Goal: Information Seeking & Learning: Learn about a topic

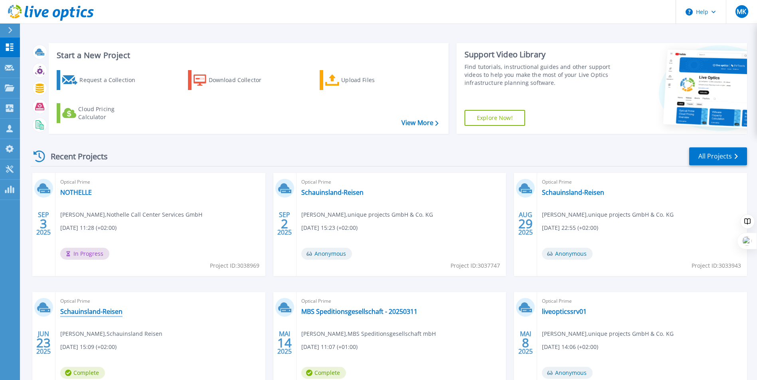
click at [87, 314] on link "Schauinsland-Reisen" at bounding box center [91, 312] width 62 height 8
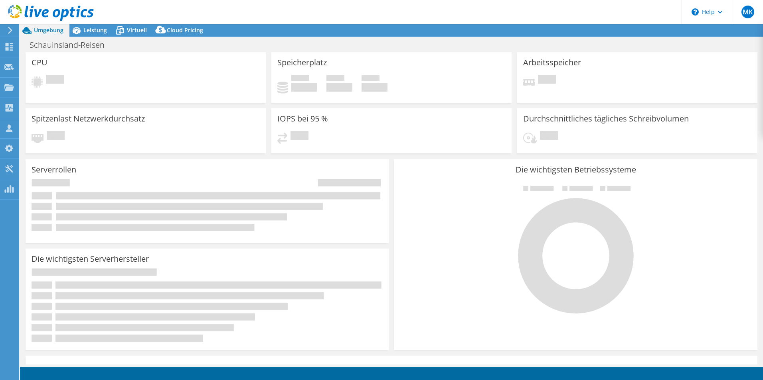
select select "USD"
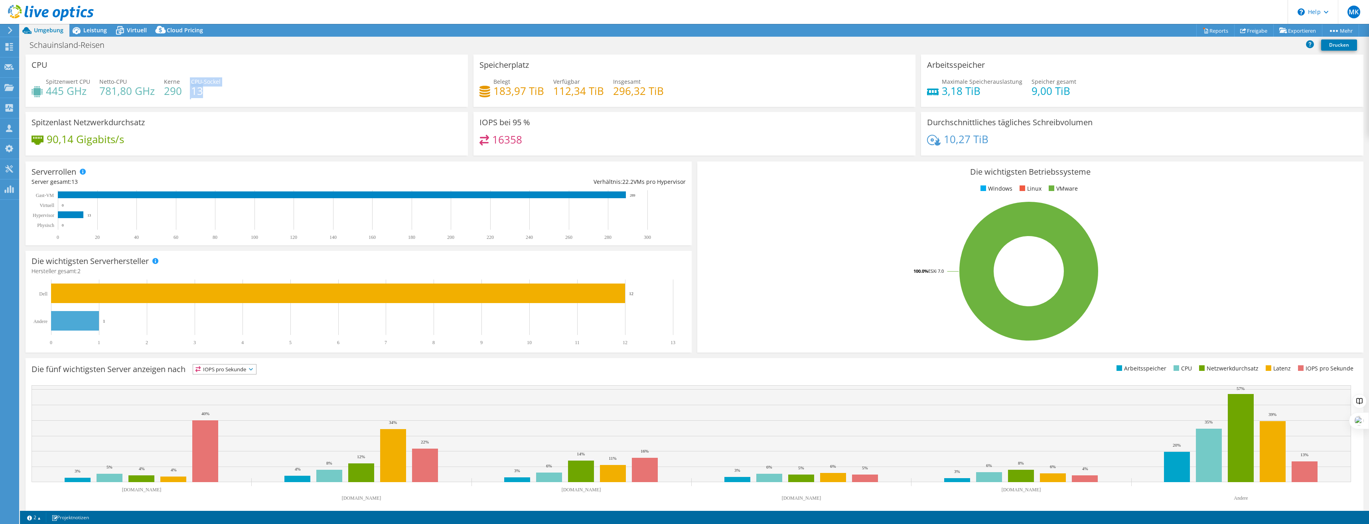
drag, startPoint x: 186, startPoint y: 88, endPoint x: 207, endPoint y: 94, distance: 22.0
click at [207, 94] on div "Spitzenwert CPU 445 GHz Netto-CPU 781,80 GHz Kerne 290 CPU-Sockel 13" at bounding box center [247, 90] width 430 height 26
click at [100, 32] on span "Leistung" at bounding box center [95, 30] width 24 height 8
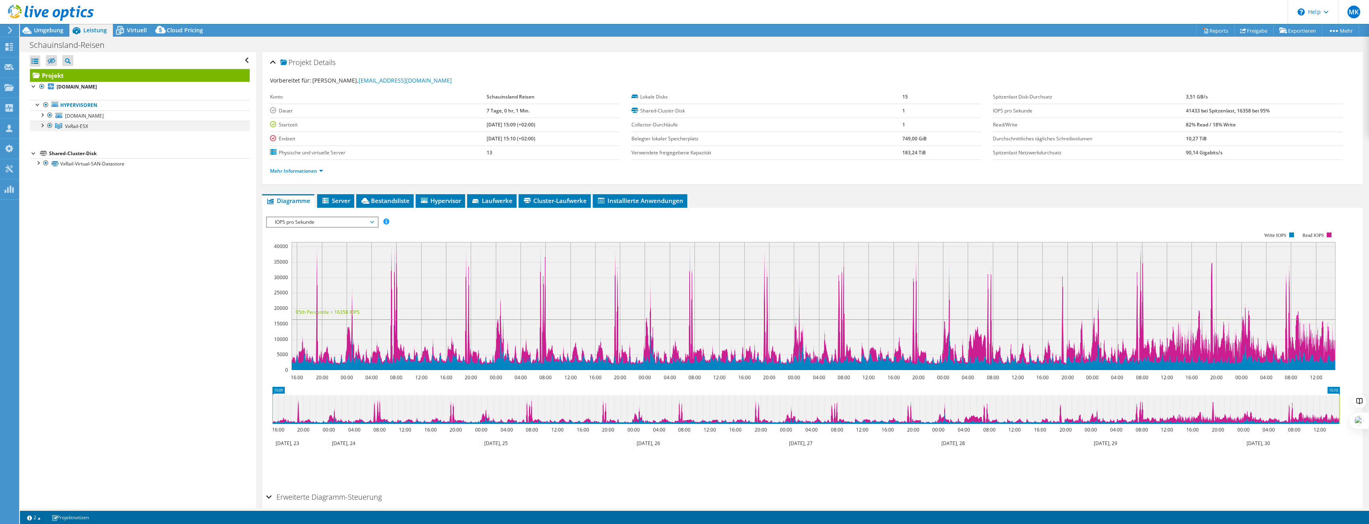
click at [42, 125] on div at bounding box center [42, 125] width 8 height 8
click at [42, 113] on div at bounding box center [42, 114] width 8 height 8
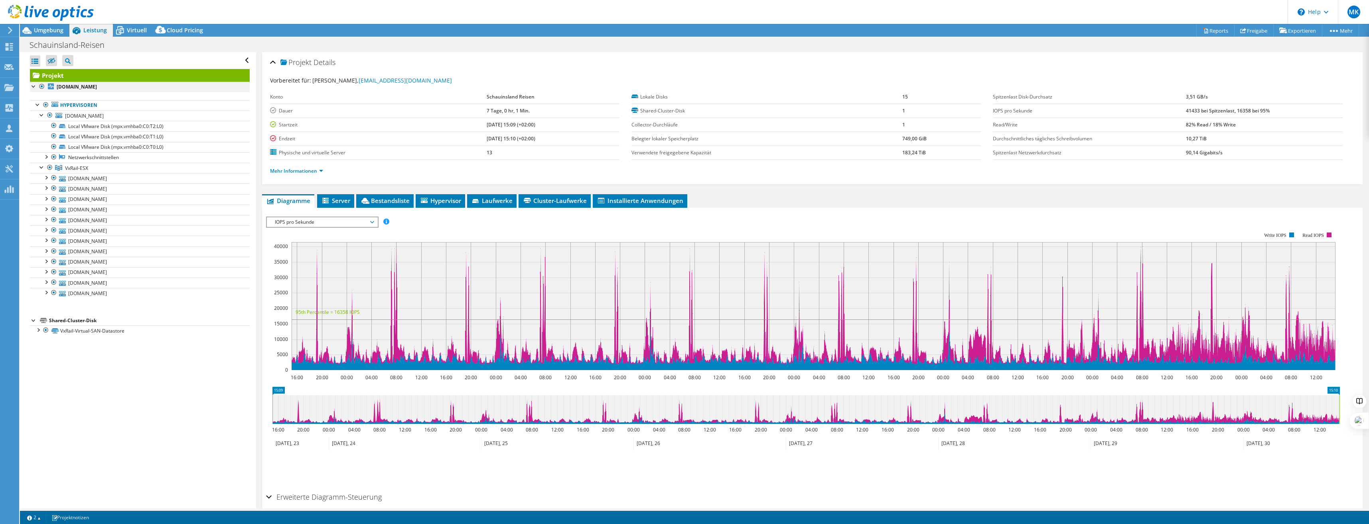
click at [30, 86] on div at bounding box center [34, 86] width 8 height 8
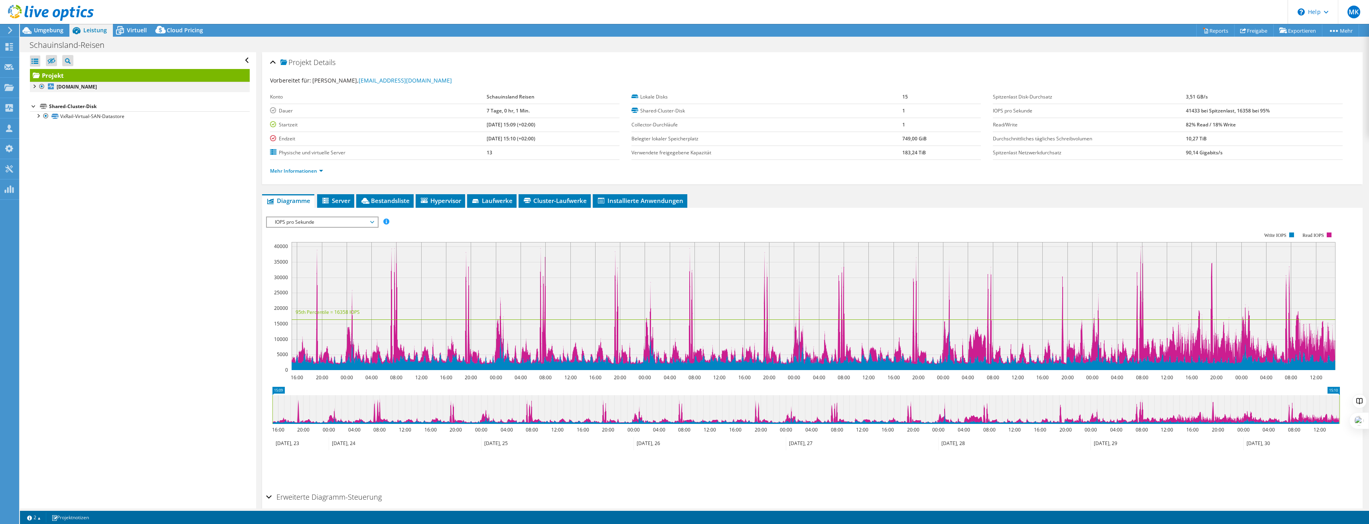
click at [34, 85] on div at bounding box center [34, 86] width 8 height 8
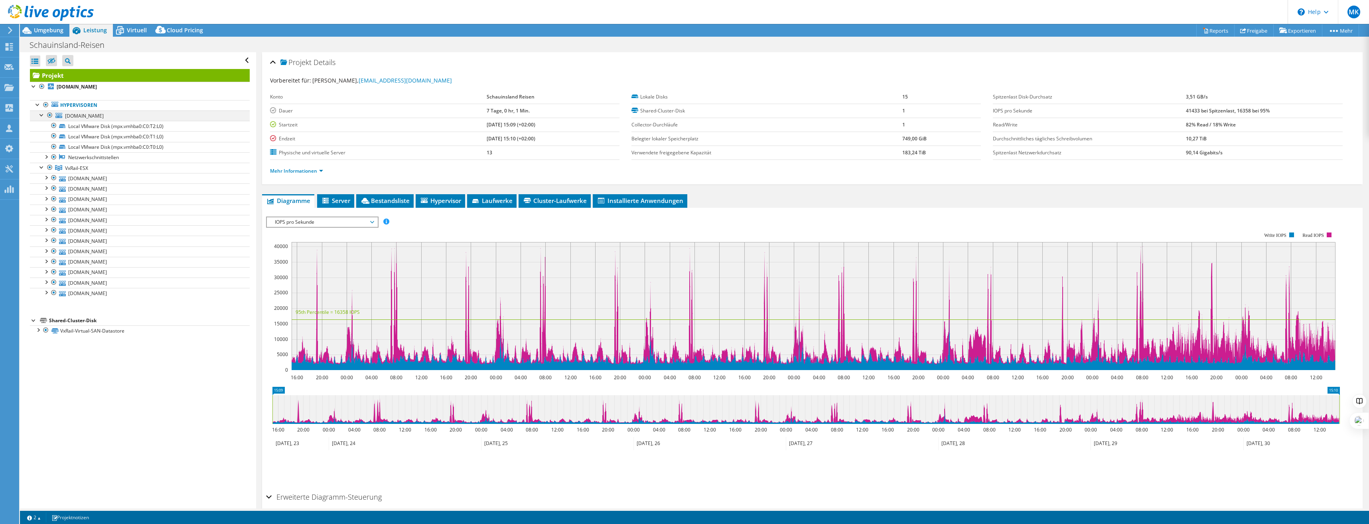
click at [41, 114] on div at bounding box center [42, 114] width 8 height 8
click at [49, 114] on div at bounding box center [50, 115] width 8 height 10
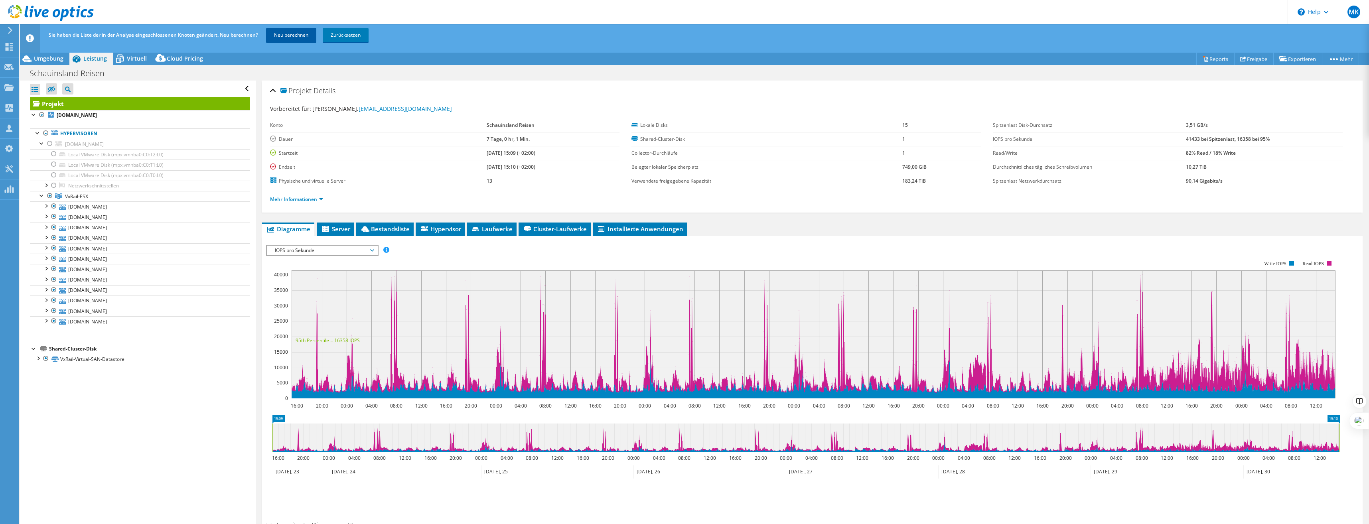
click at [308, 28] on link "Neu berechnen" at bounding box center [291, 35] width 50 height 14
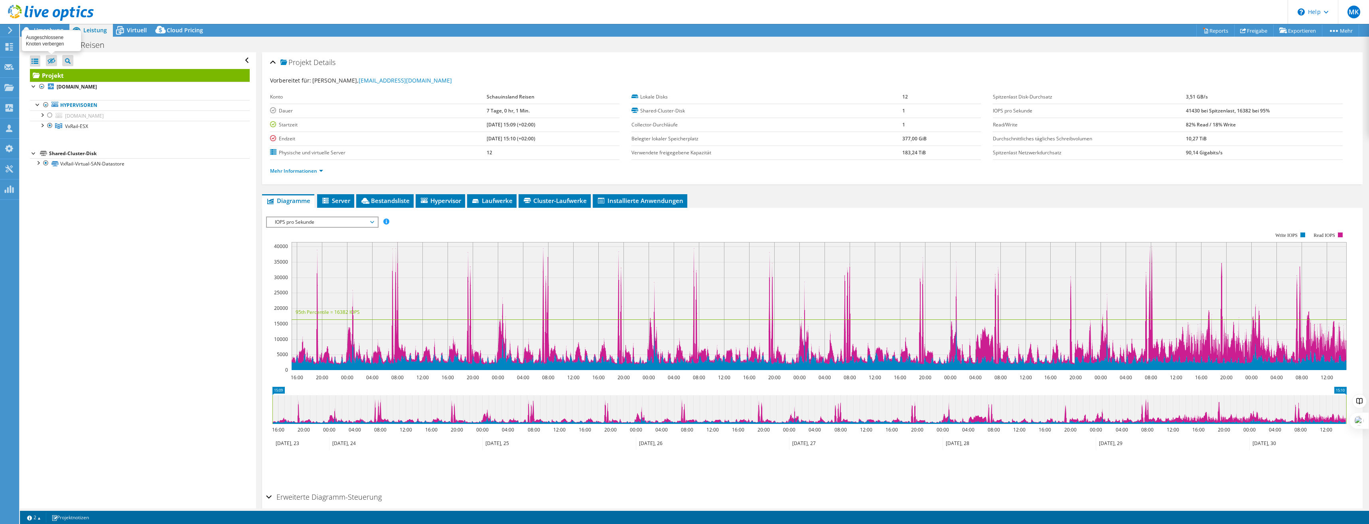
click at [44, 29] on span "Umgebung" at bounding box center [49, 30] width 30 height 8
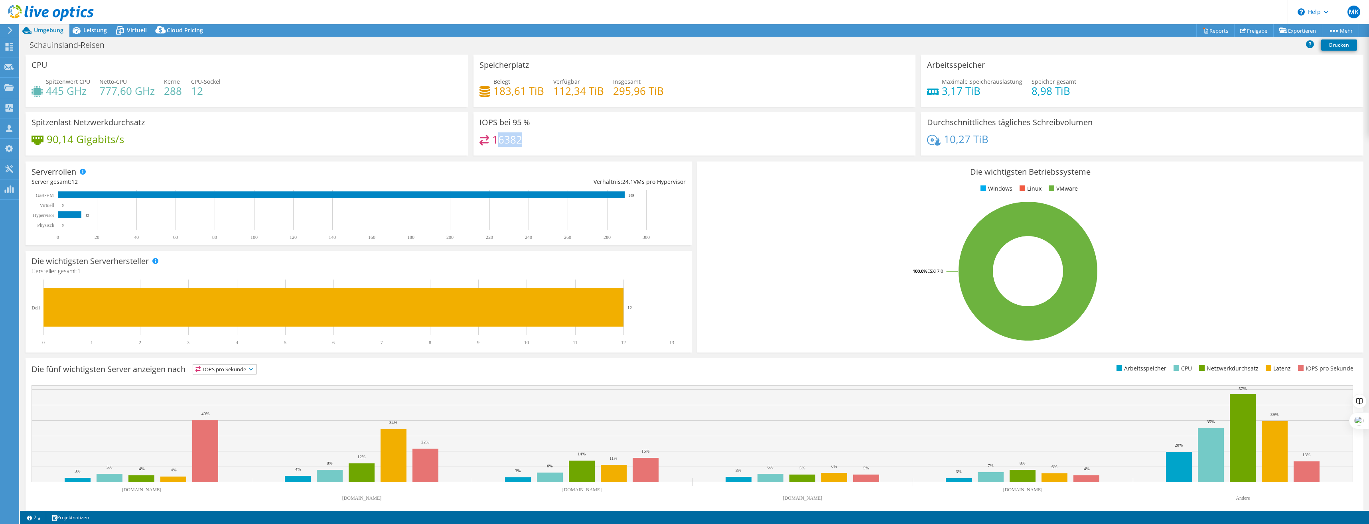
drag, startPoint x: 538, startPoint y: 137, endPoint x: 495, endPoint y: 138, distance: 43.5
click at [495, 138] on div "16382" at bounding box center [694, 143] width 430 height 17
drag, startPoint x: 495, startPoint y: 138, endPoint x: 636, endPoint y: 83, distance: 152.2
click at [635, 82] on span "Insgesamt" at bounding box center [627, 82] width 28 height 8
drag, startPoint x: 673, startPoint y: 90, endPoint x: 653, endPoint y: 93, distance: 21.0
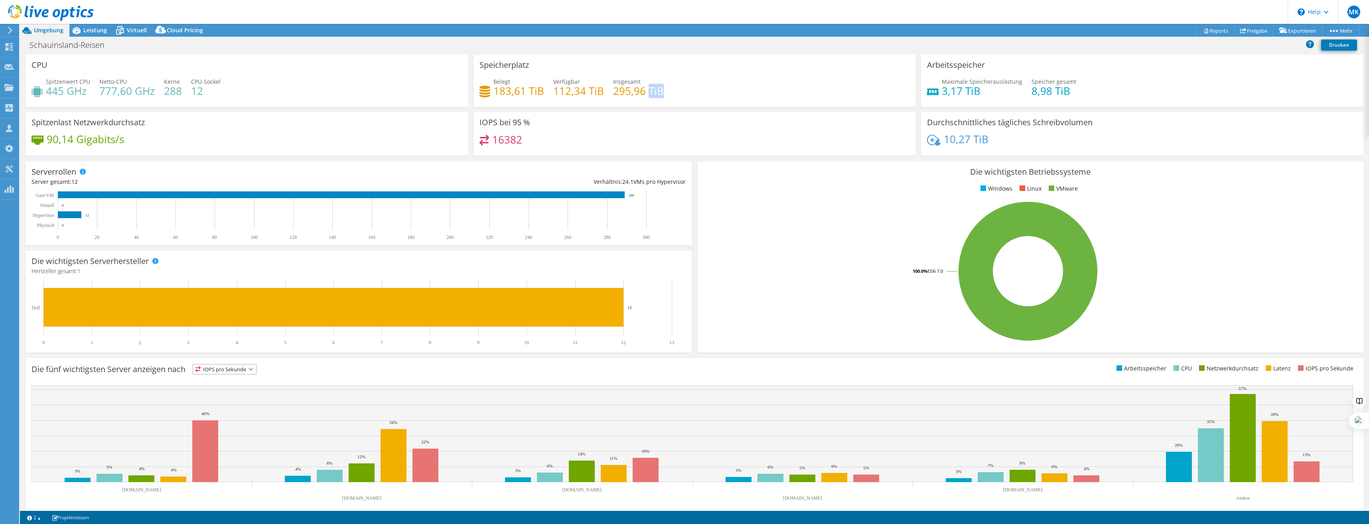
click at [653, 93] on div "Belegt 183,61 TiB Verfügbar 112,34 TiB Insgesamt 295,96 TiB" at bounding box center [694, 90] width 430 height 26
drag, startPoint x: 653, startPoint y: 93, endPoint x: 591, endPoint y: 95, distance: 61.0
click at [672, 91] on div "Belegt 183,61 TiB Verfügbar 112,34 TiB Insgesamt 295,96 TiB" at bounding box center [694, 90] width 430 height 26
drag, startPoint x: 544, startPoint y: 93, endPoint x: 493, endPoint y: 91, distance: 50.3
click at [493, 91] on div "Belegt 183,61 TiB Verfügbar 112,34 TiB Insgesamt 295,96 TiB" at bounding box center [694, 90] width 430 height 26
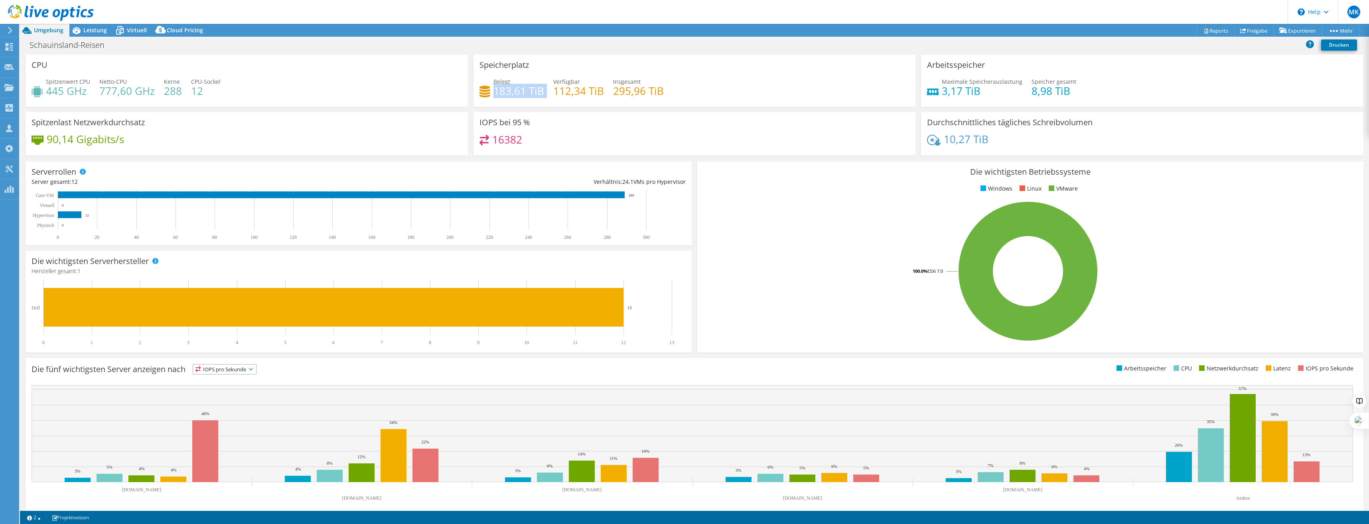
click at [504, 93] on h4 "183,61 TiB" at bounding box center [518, 91] width 51 height 9
drag, startPoint x: 163, startPoint y: 90, endPoint x: 180, endPoint y: 91, distance: 16.8
click at [180, 91] on h4 "288" at bounding box center [173, 91] width 18 height 9
drag, startPoint x: 191, startPoint y: 91, endPoint x: 205, endPoint y: 93, distance: 14.4
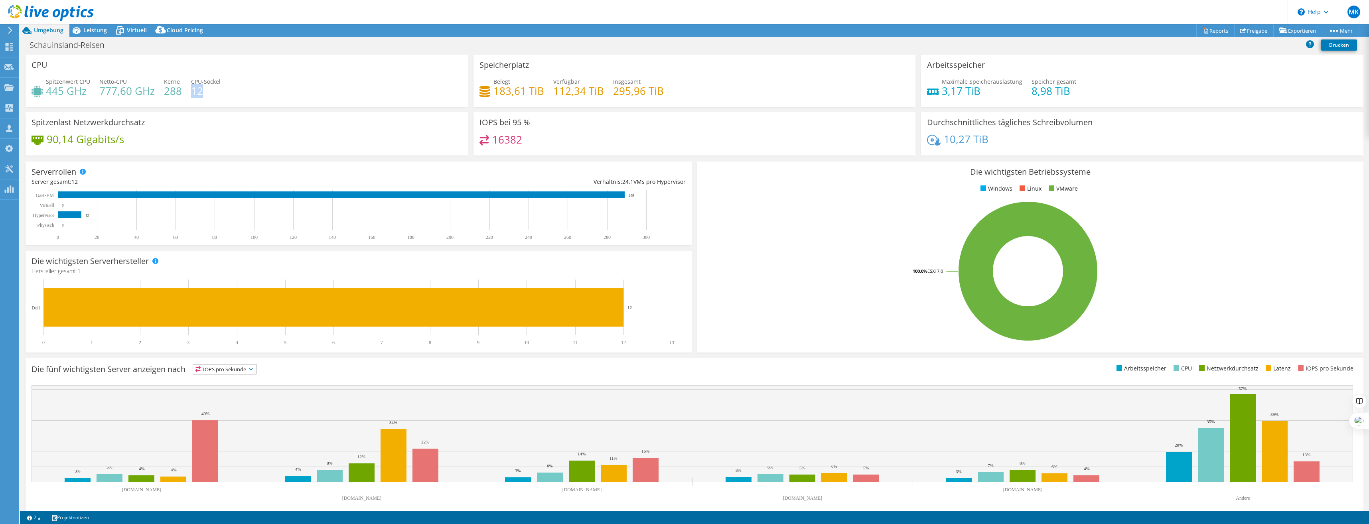
click at [205, 93] on h4 "12" at bounding box center [206, 91] width 30 height 9
drag, startPoint x: 205, startPoint y: 93, endPoint x: 185, endPoint y: 92, distance: 20.4
click at [185, 92] on div "Spitzenwert CPU 445 GHz Netto-CPU 777,60 GHz Kerne 288 CPU-Sockel 12" at bounding box center [247, 90] width 430 height 26
drag, startPoint x: 181, startPoint y: 90, endPoint x: 163, endPoint y: 93, distance: 18.5
click at [163, 93] on div "Spitzenwert CPU 445 GHz Netto-CPU 777,60 GHz Kerne 288 CPU-Sockel 12" at bounding box center [247, 90] width 430 height 26
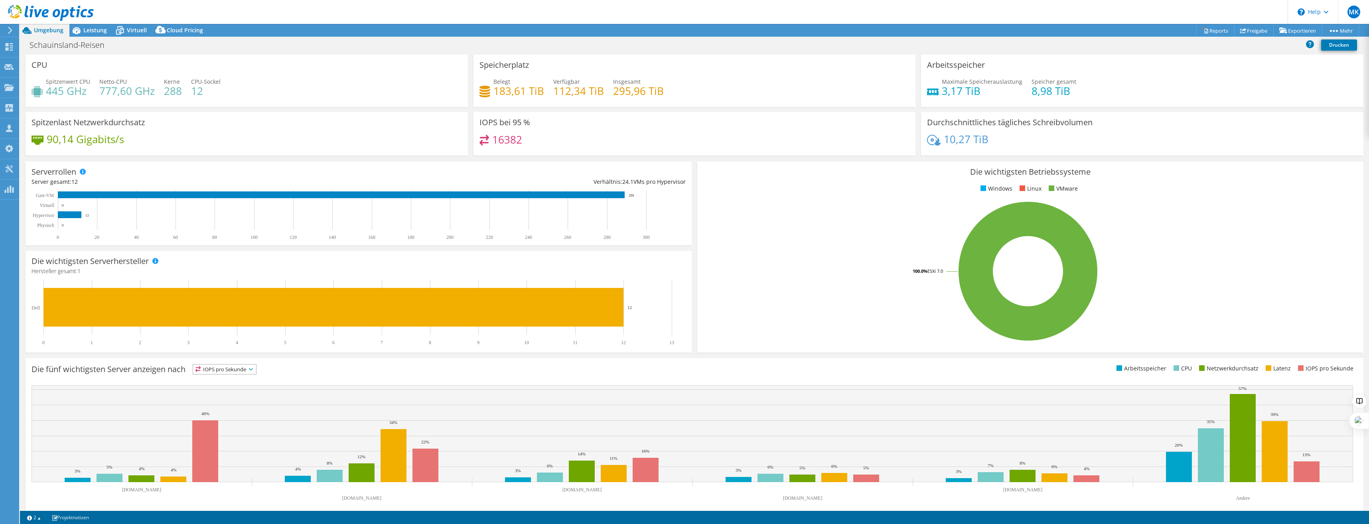
drag, startPoint x: 163, startPoint y: 93, endPoint x: 256, endPoint y: 97, distance: 92.6
click at [256, 97] on div "Spitzenwert CPU 445 GHz Netto-CPU 777,60 GHz Kerne 288 CPU-Sockel 12" at bounding box center [247, 90] width 430 height 26
drag, startPoint x: 183, startPoint y: 90, endPoint x: 158, endPoint y: 91, distance: 24.8
click at [158, 91] on div "Spitzenwert CPU 445 GHz Netto-CPU 777,60 GHz Kerne 288 CPU-Sockel 12" at bounding box center [247, 90] width 430 height 26
drag, startPoint x: 158, startPoint y: 91, endPoint x: 99, endPoint y: 34, distance: 82.9
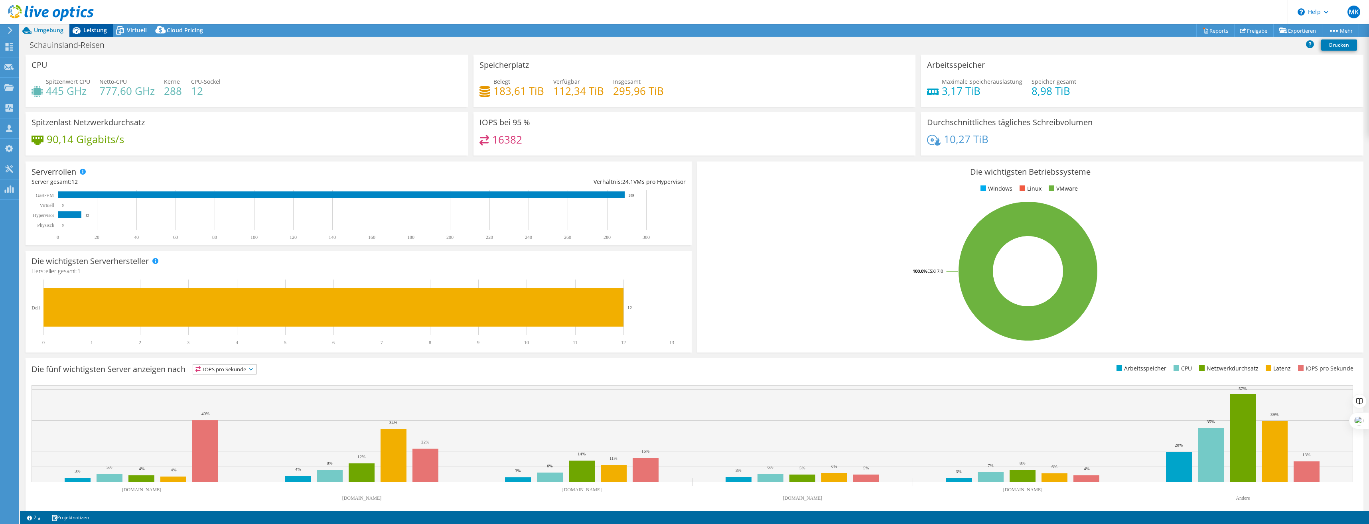
click at [99, 34] on span "Leistung" at bounding box center [95, 30] width 24 height 8
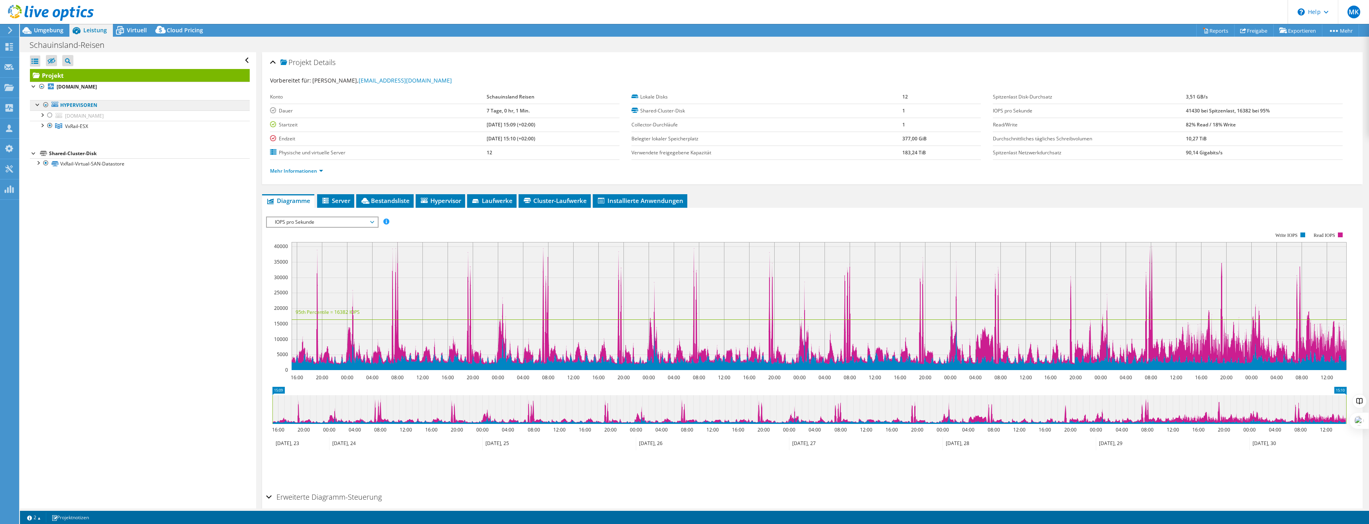
click at [92, 103] on link "Hypervisoren" at bounding box center [140, 105] width 220 height 10
click at [318, 172] on link "Mehr Informationen" at bounding box center [296, 171] width 53 height 7
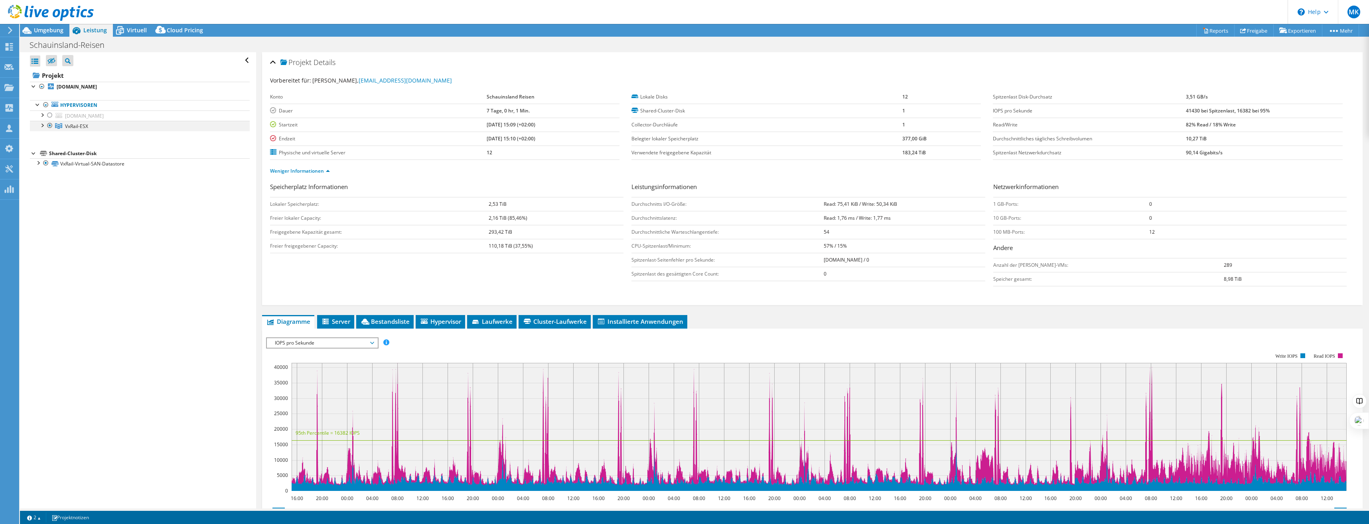
click at [43, 128] on div at bounding box center [42, 125] width 8 height 8
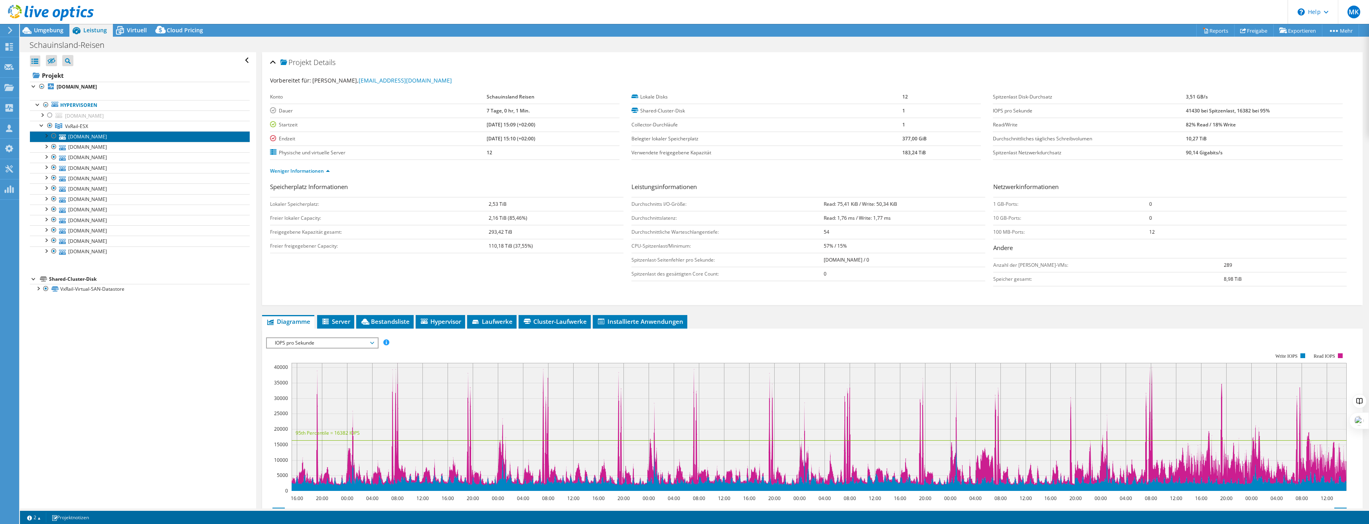
click at [75, 137] on link "[DOMAIN_NAME]" at bounding box center [140, 136] width 220 height 10
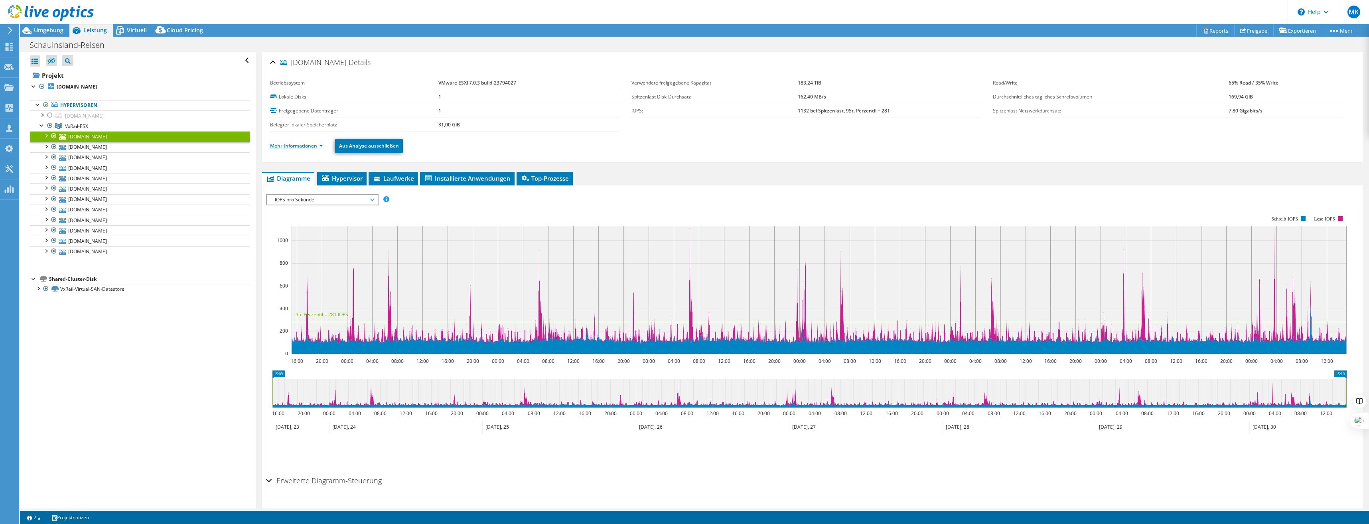
click at [300, 144] on link "Mehr Informationen" at bounding box center [296, 145] width 53 height 7
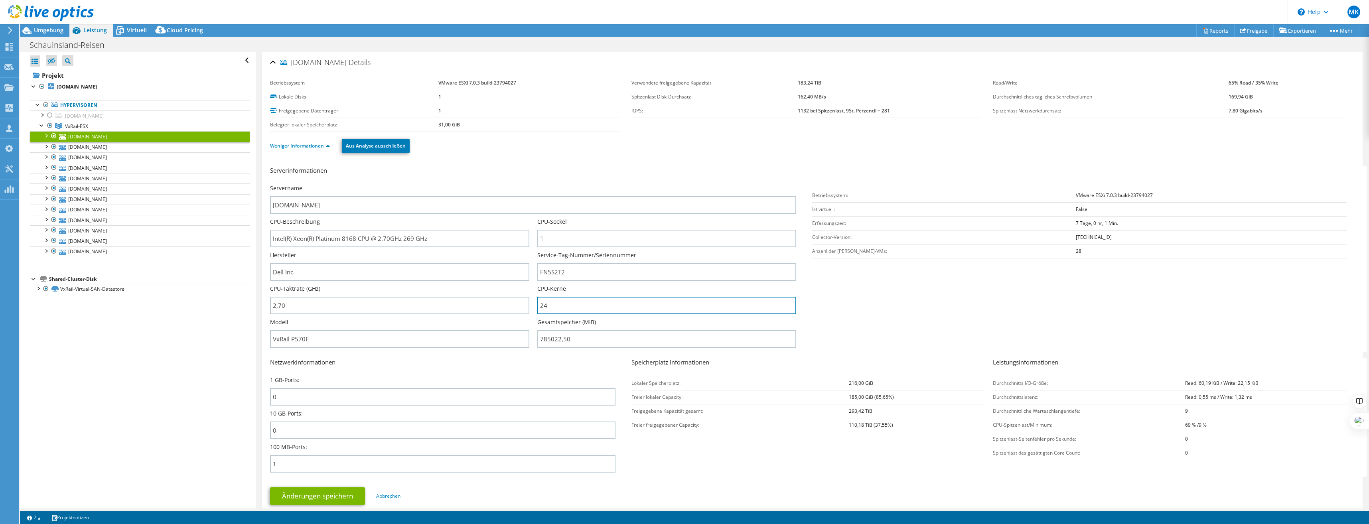
drag, startPoint x: 560, startPoint y: 301, endPoint x: 528, endPoint y: 304, distance: 32.4
click at [528, 184] on div "Servername shvesx05.schauinsland-reisen.de CPU-Beschreibung Intel(R) Xeon(R) Pl…" at bounding box center [537, 184] width 534 height 0
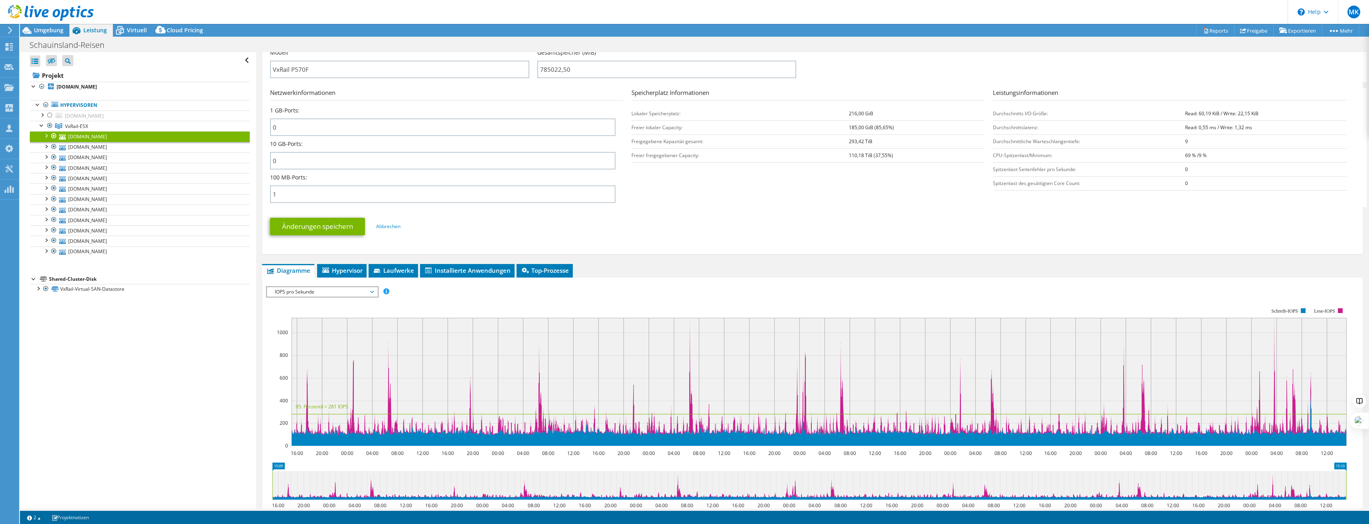
scroll to position [381, 0]
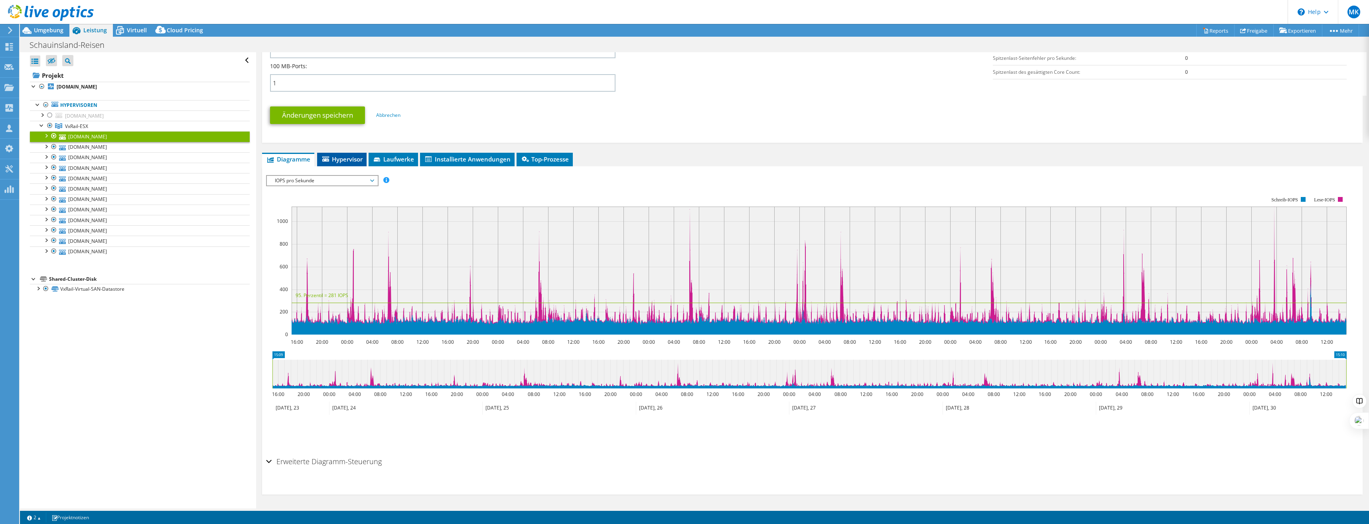
click at [331, 162] on span "Hypervisor" at bounding box center [341, 159] width 41 height 8
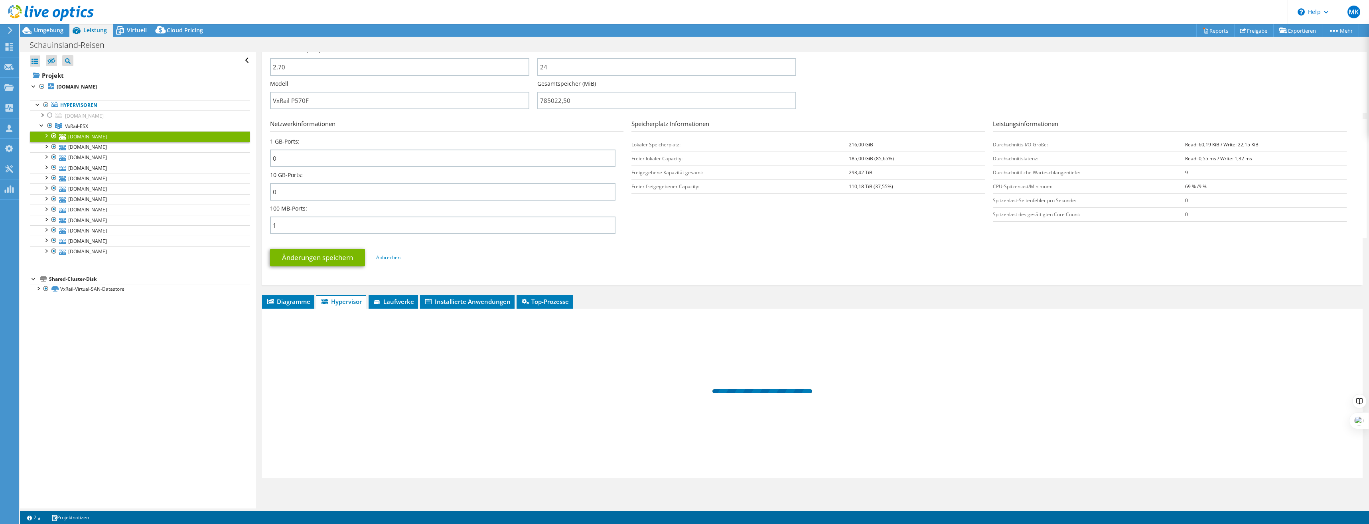
scroll to position [239, 0]
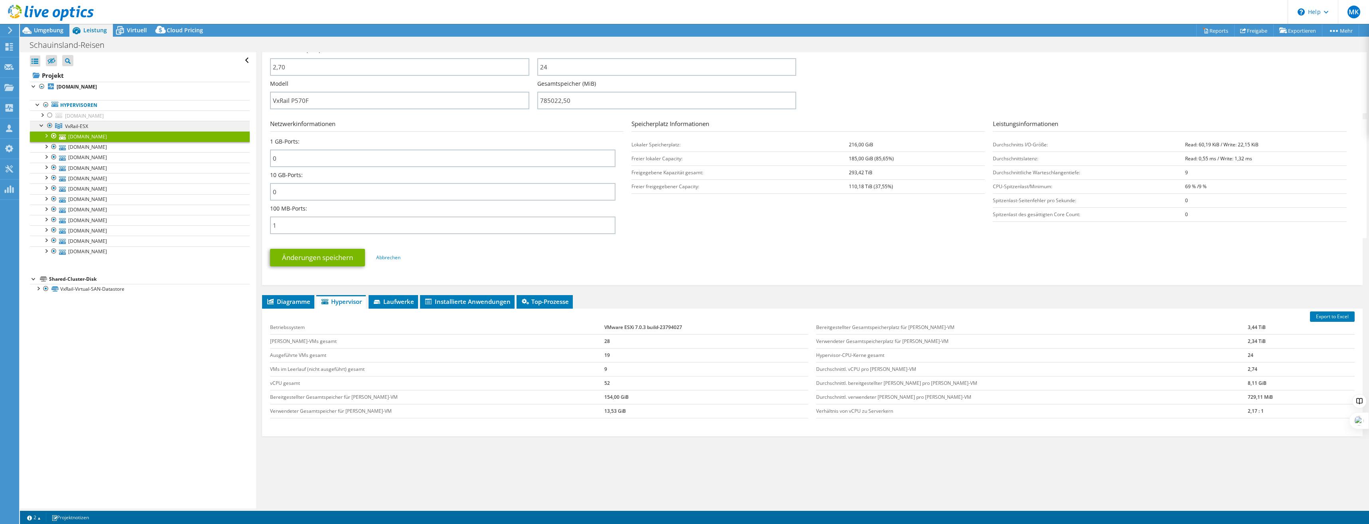
click at [99, 127] on link "VxRail-ESX" at bounding box center [140, 126] width 220 height 10
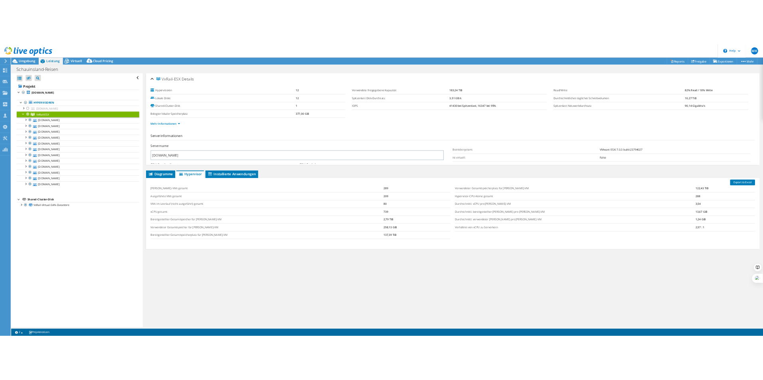
scroll to position [0, 0]
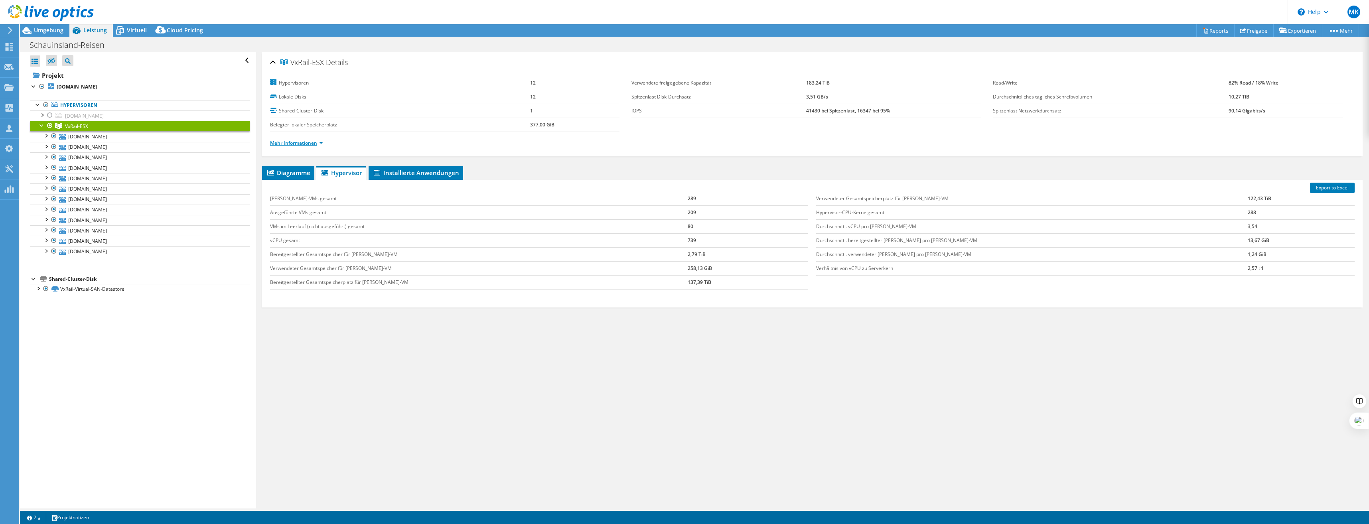
click at [302, 141] on link "Mehr Informationen" at bounding box center [296, 143] width 53 height 7
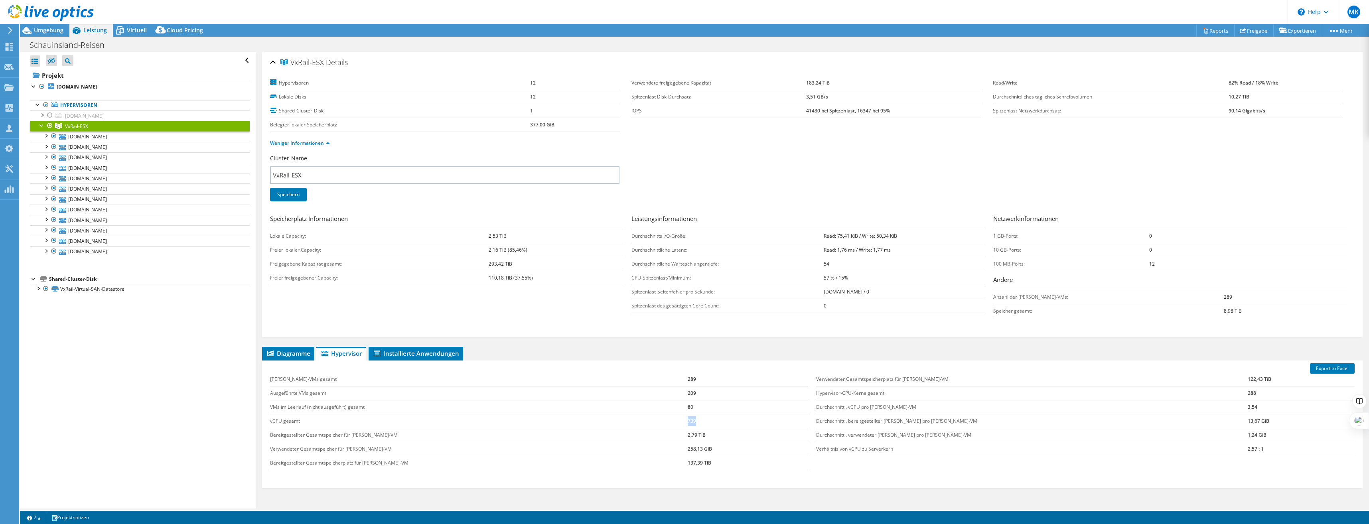
drag, startPoint x: 681, startPoint y: 416, endPoint x: 648, endPoint y: 421, distance: 33.8
click at [648, 380] on tr "vCPU gesamt 739" at bounding box center [539, 421] width 538 height 14
click at [762, 380] on div "Verwendeter Gesamtspeicherplatz für Gast-VM 122,43 TiB Hypervisor-CPU-Kerne ges…" at bounding box center [1085, 415] width 546 height 100
drag, startPoint x: 1215, startPoint y: 450, endPoint x: 1177, endPoint y: 449, distance: 37.5
click at [762, 380] on tr "Verhältnis von vCPU zu Serverkern 2,57 : 1" at bounding box center [1085, 449] width 538 height 14
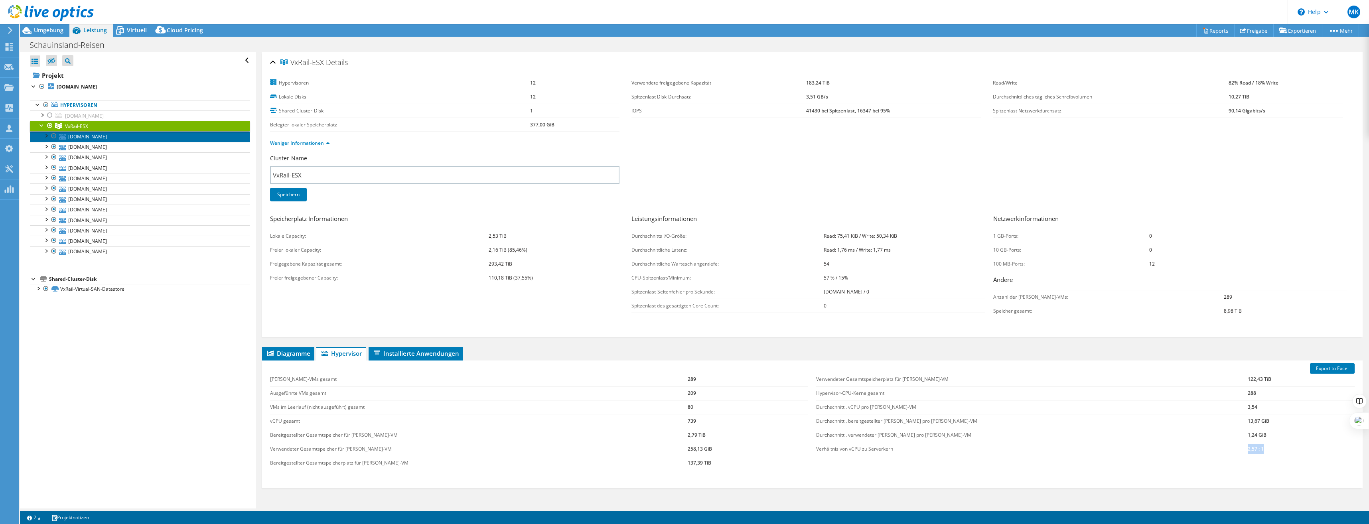
click at [146, 140] on link "[DOMAIN_NAME]" at bounding box center [140, 136] width 220 height 10
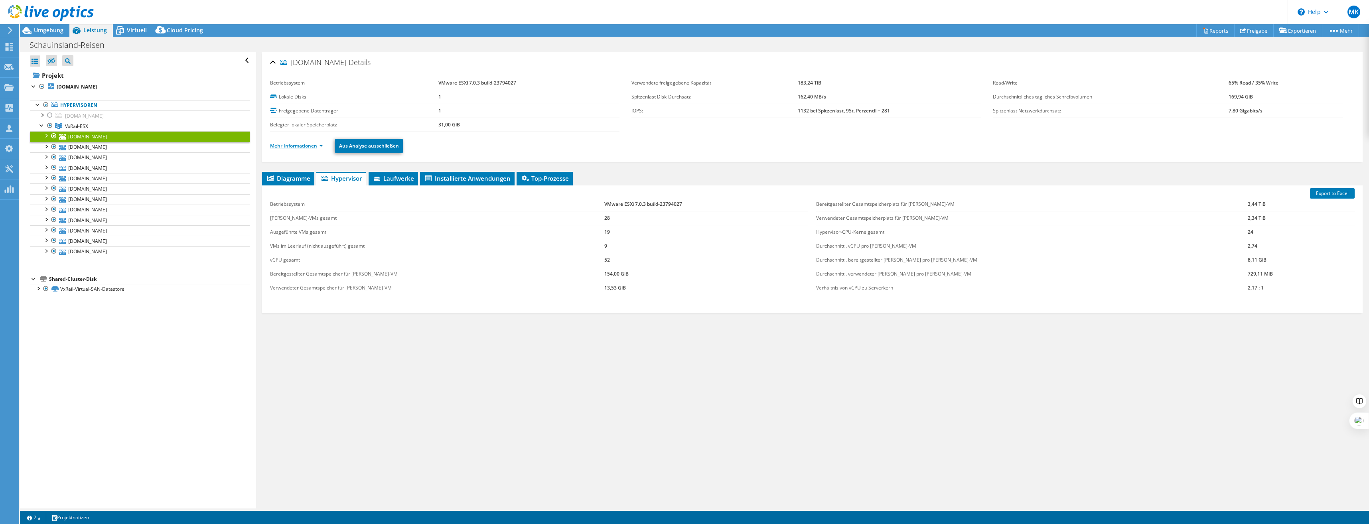
click at [288, 142] on link "Mehr Informationen" at bounding box center [296, 145] width 53 height 7
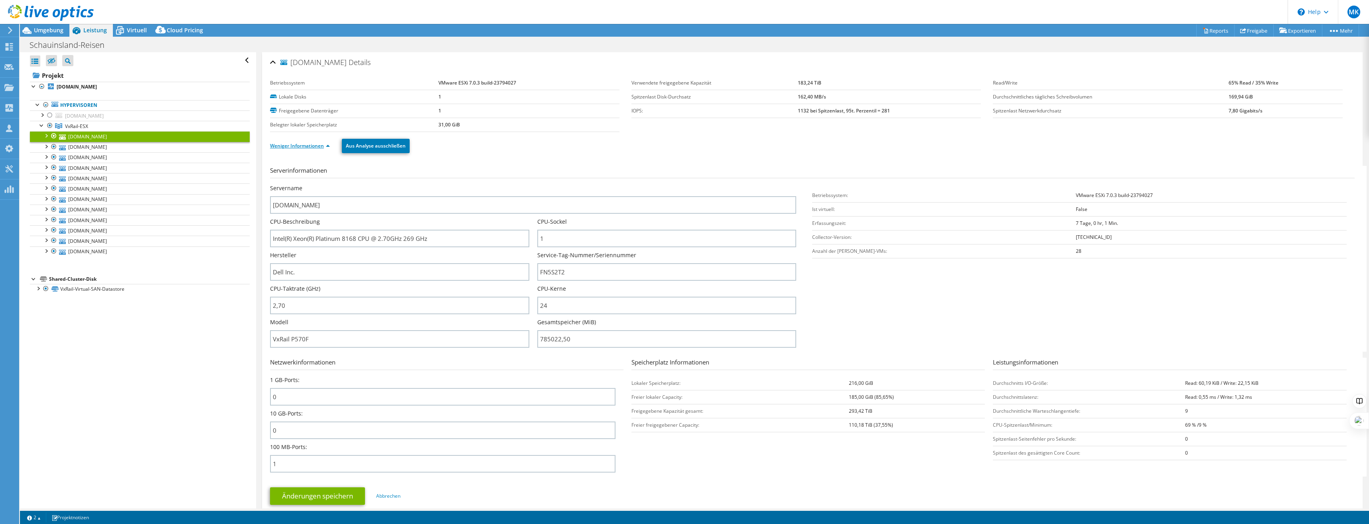
click at [288, 147] on link "Weniger Informationen" at bounding box center [300, 145] width 60 height 7
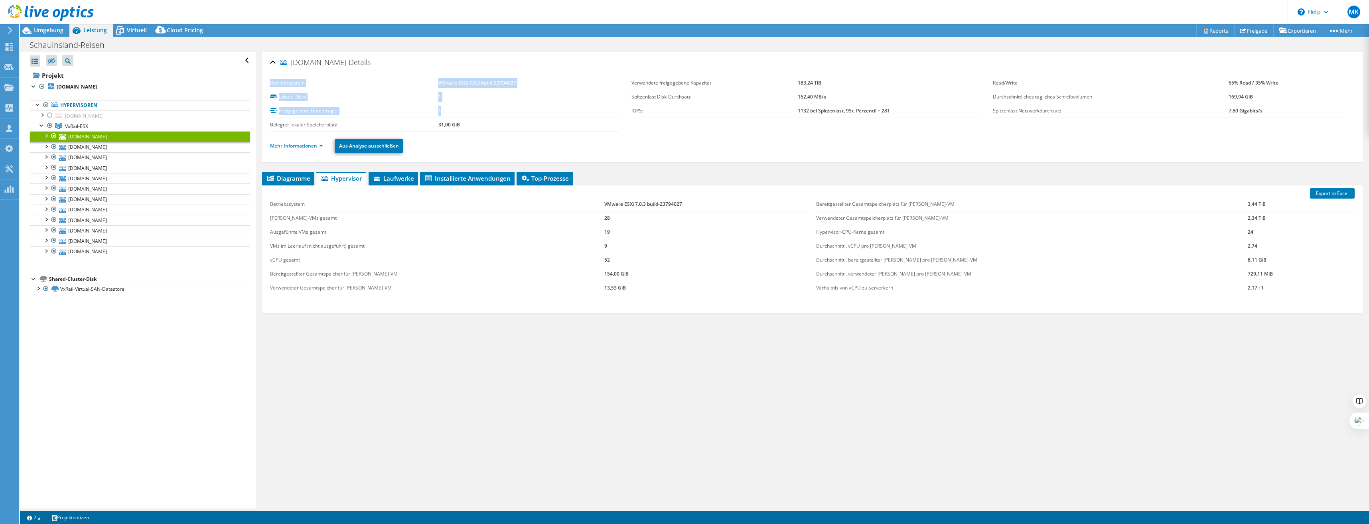
drag, startPoint x: 449, startPoint y: 111, endPoint x: 270, endPoint y: 85, distance: 181.7
click at [270, 85] on tbody "Betriebssystem VMware ESXi 7.0.3 build-23794027 Lokale Disks 1 Freigegebene Dat…" at bounding box center [444, 104] width 349 height 56
click at [270, 85] on label "Betriebssystem" at bounding box center [354, 83] width 168 height 8
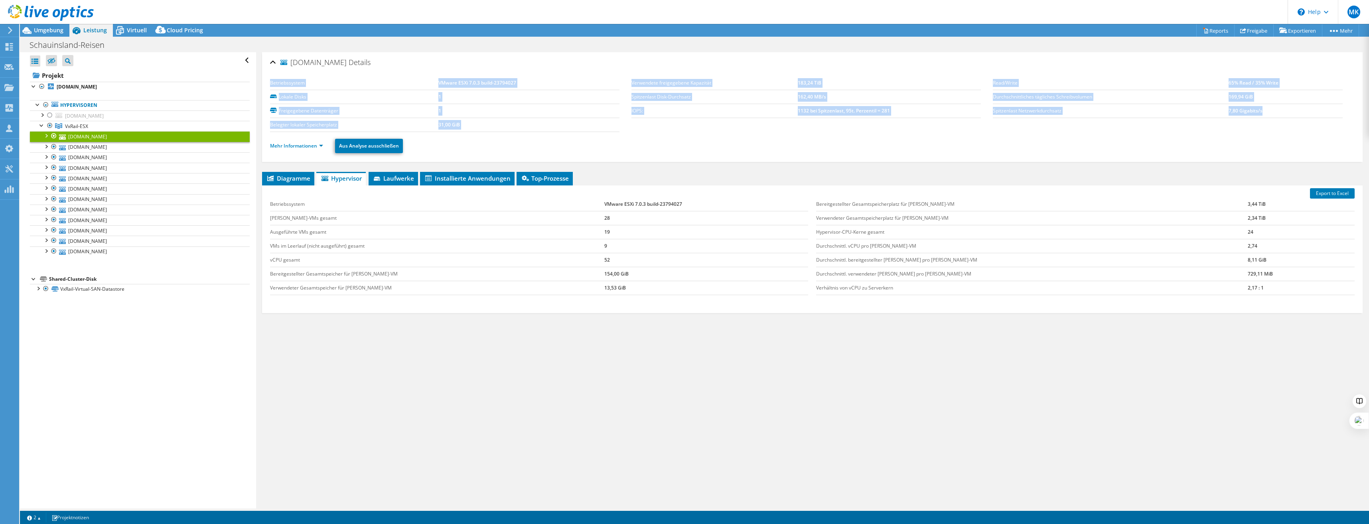
drag, startPoint x: 269, startPoint y: 81, endPoint x: 1073, endPoint y: 126, distance: 804.9
click at [762, 126] on div "shvesx05.schauinsland-reisen.de Details Betriebssystem VMware ESXi 7.0.3 build-…" at bounding box center [812, 107] width 1100 height 110
click at [762, 126] on section "Betriebssystem VMware ESXi 7.0.3 build-23794027 Lokale Disks 1 Freigegebene Dat…" at bounding box center [812, 104] width 1084 height 56
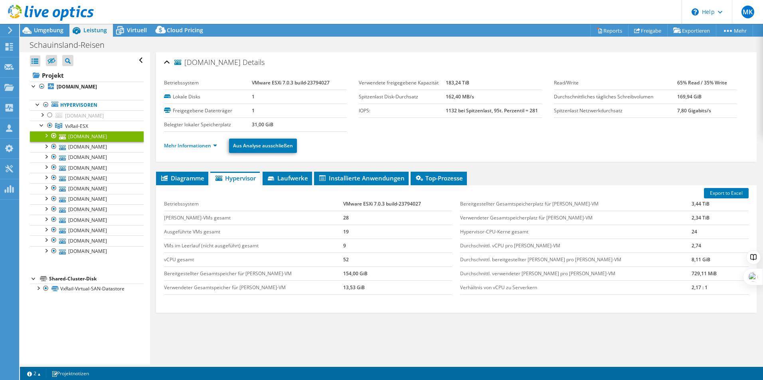
select select "USD"
click at [80, 130] on span "VxRail-ESX" at bounding box center [76, 126] width 23 height 7
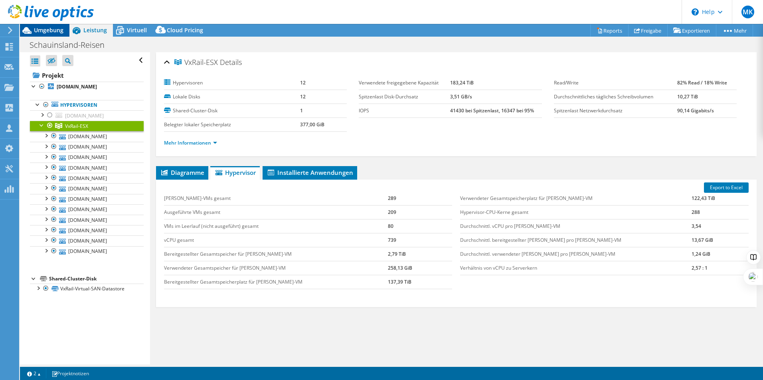
click at [43, 29] on span "Umgebung" at bounding box center [49, 30] width 30 height 8
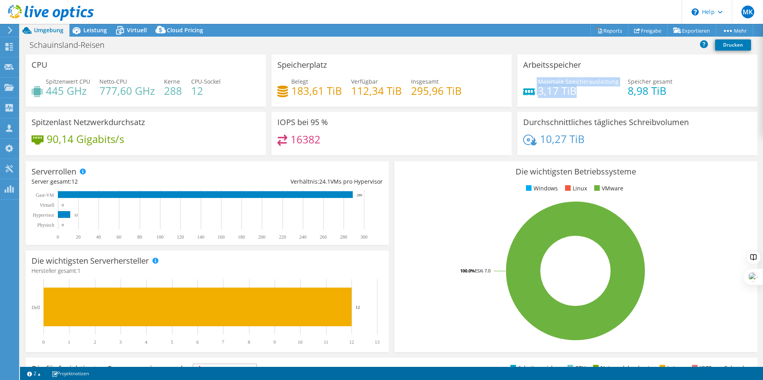
drag, startPoint x: 571, startPoint y: 94, endPoint x: 533, endPoint y: 95, distance: 38.3
click at [533, 95] on div "Maximale Speicherauslastung 3,17 TiB" at bounding box center [570, 86] width 95 height 18
drag, startPoint x: 533, startPoint y: 95, endPoint x: 547, endPoint y: 94, distance: 14.0
click at [547, 94] on h4 "3,17 TiB" at bounding box center [578, 91] width 81 height 9
click at [93, 30] on span "Leistung" at bounding box center [95, 30] width 24 height 8
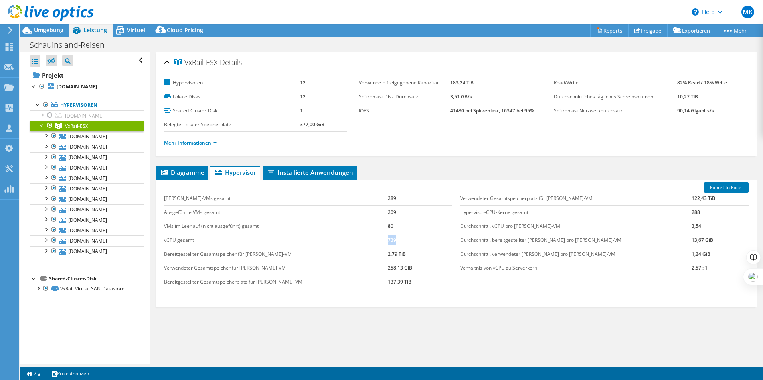
drag, startPoint x: 378, startPoint y: 242, endPoint x: 363, endPoint y: 242, distance: 14.8
click at [363, 242] on tr "vCPU gesamt 739" at bounding box center [308, 240] width 288 height 14
drag, startPoint x: 53, startPoint y: 27, endPoint x: 67, endPoint y: 37, distance: 17.4
click at [53, 27] on span "Umgebung" at bounding box center [49, 30] width 30 height 8
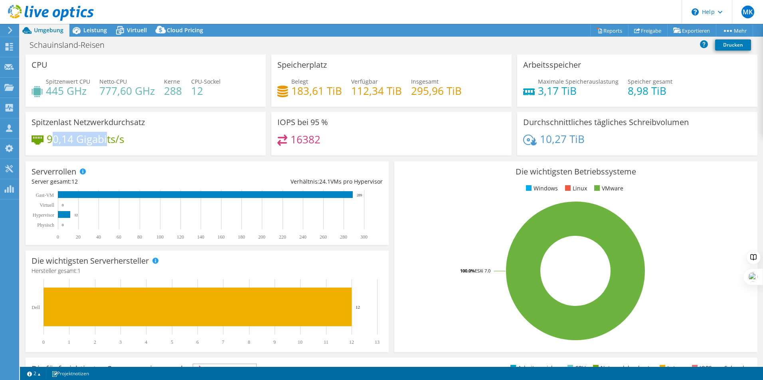
drag, startPoint x: 53, startPoint y: 138, endPoint x: 106, endPoint y: 142, distance: 53.7
click at [106, 142] on h4 "90,14 Gigabits/s" at bounding box center [85, 139] width 77 height 9
